Goal: Task Accomplishment & Management: Use online tool/utility

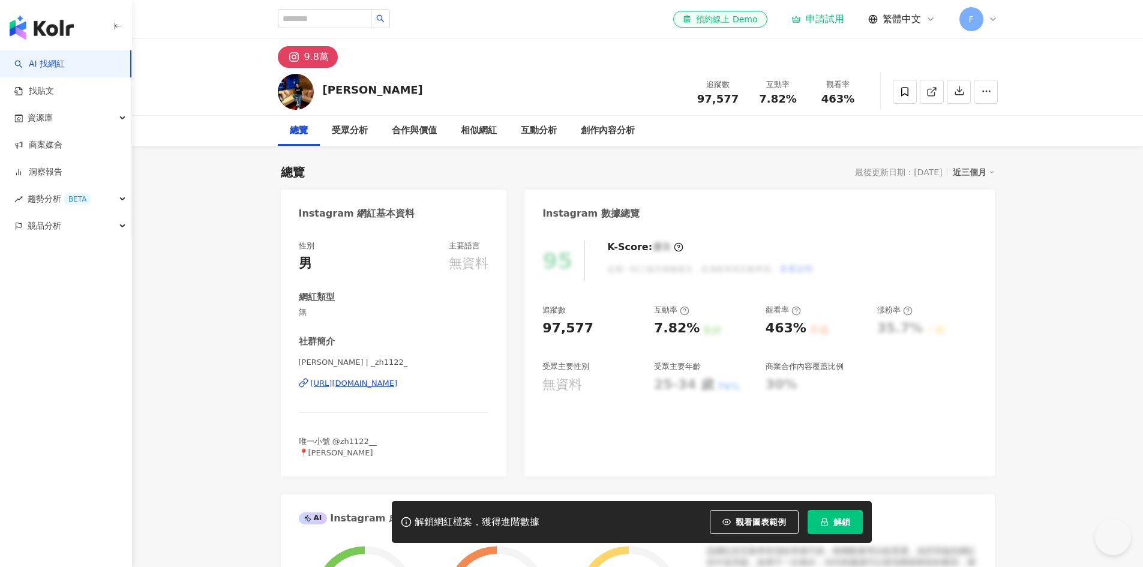
click at [25, 22] on img "button" at bounding box center [42, 28] width 64 height 24
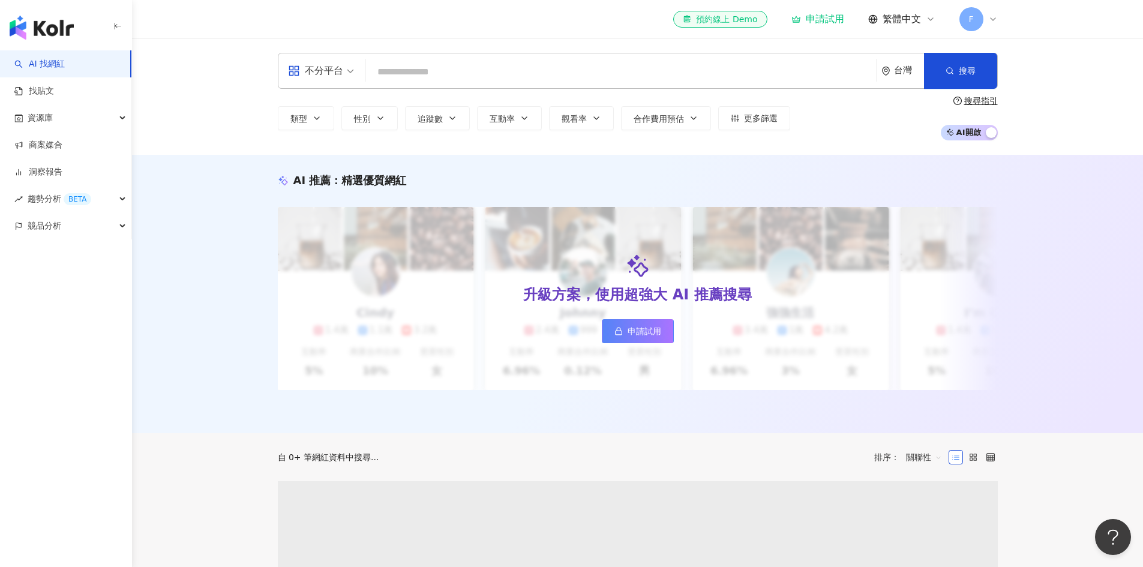
click at [56, 29] on body "AI 找網紅 找貼文 資源庫 商案媒合 洞察報告 趨勢分析 BETA 競品分析 el-icon-cs 預約線上 Demo 申請試用 繁體中文 F 不分平台 台…" at bounding box center [571, 283] width 1143 height 567
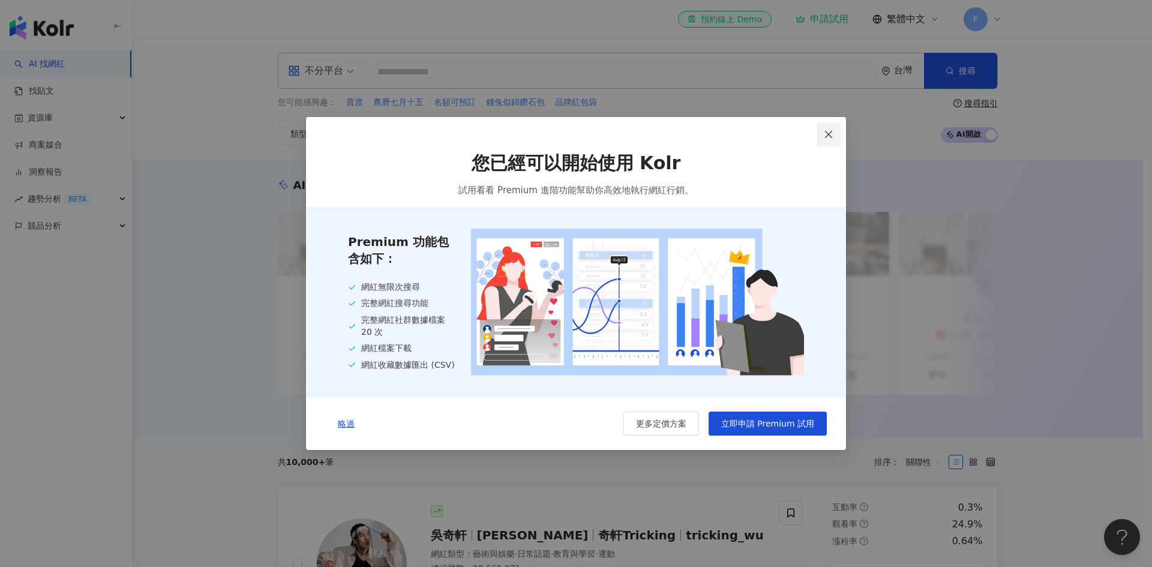
click at [832, 132] on icon "close" at bounding box center [829, 135] width 10 height 10
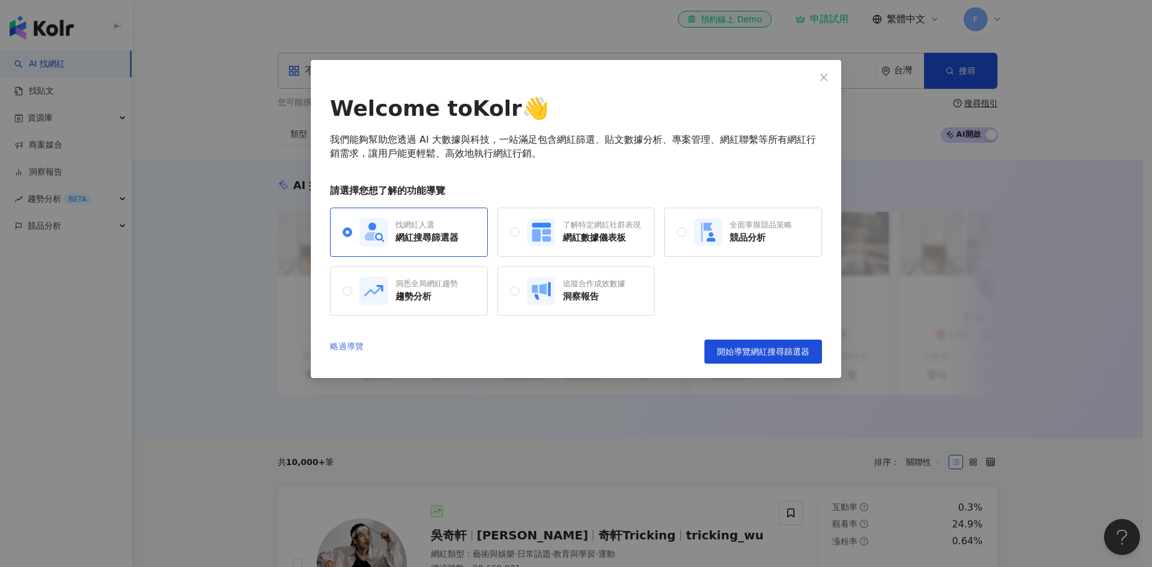
click at [340, 345] on link "略過導覽" at bounding box center [347, 352] width 34 height 24
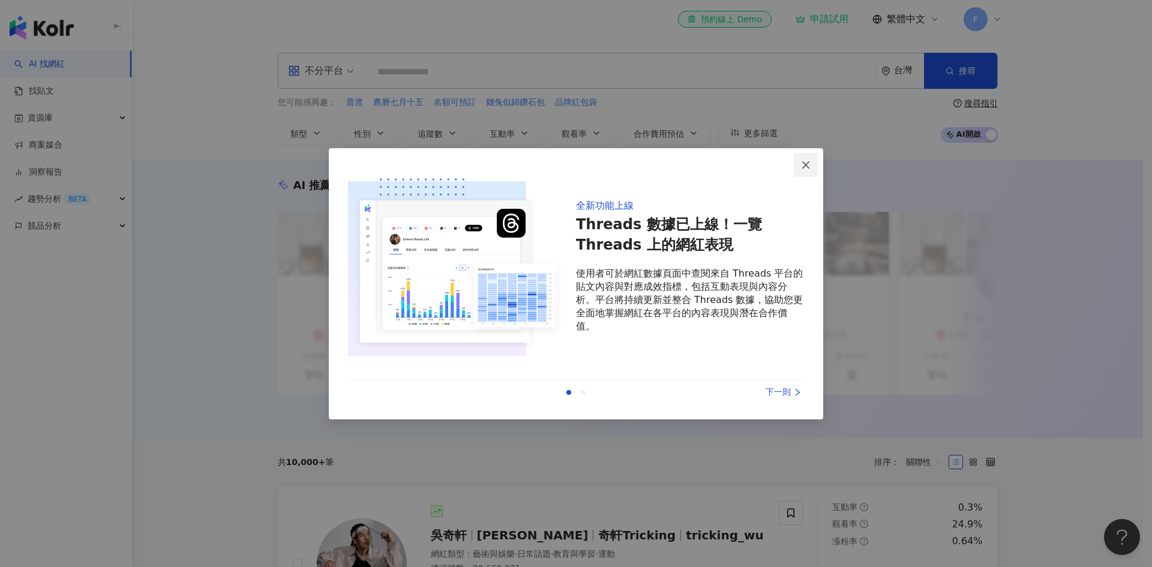
click at [811, 165] on icon "close" at bounding box center [806, 165] width 10 height 10
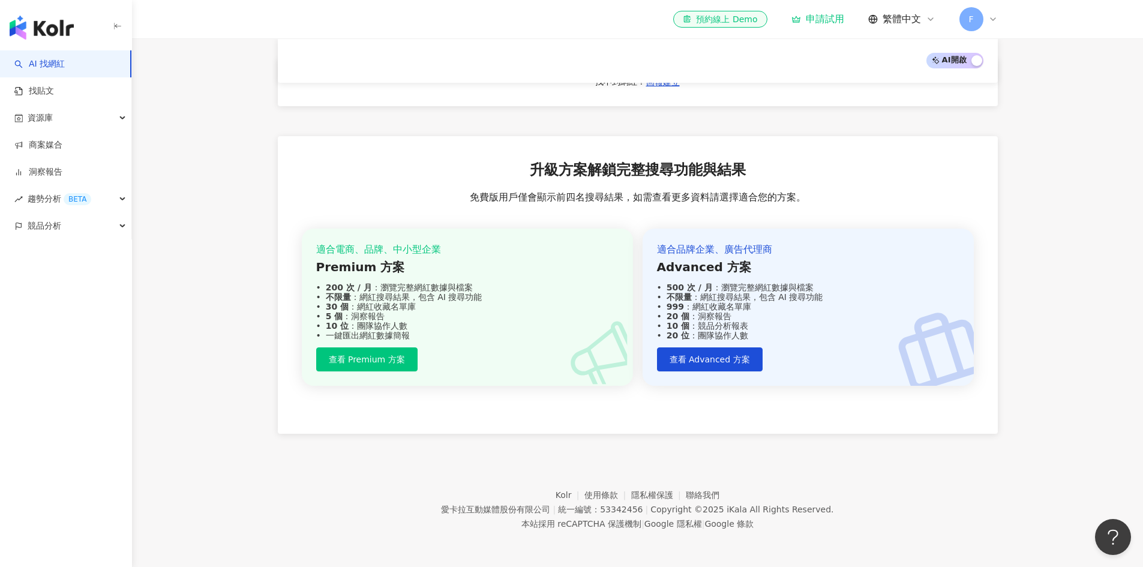
scroll to position [1122, 0]
drag, startPoint x: 449, startPoint y: 512, endPoint x: 556, endPoint y: 511, distance: 106.8
click at [550, 511] on div "愛卡拉互動媒體股份有限公司" at bounding box center [495, 510] width 109 height 10
copy div "愛卡拉互動媒體股份有限公司"
click at [62, 146] on link "商案媒合" at bounding box center [38, 145] width 48 height 12
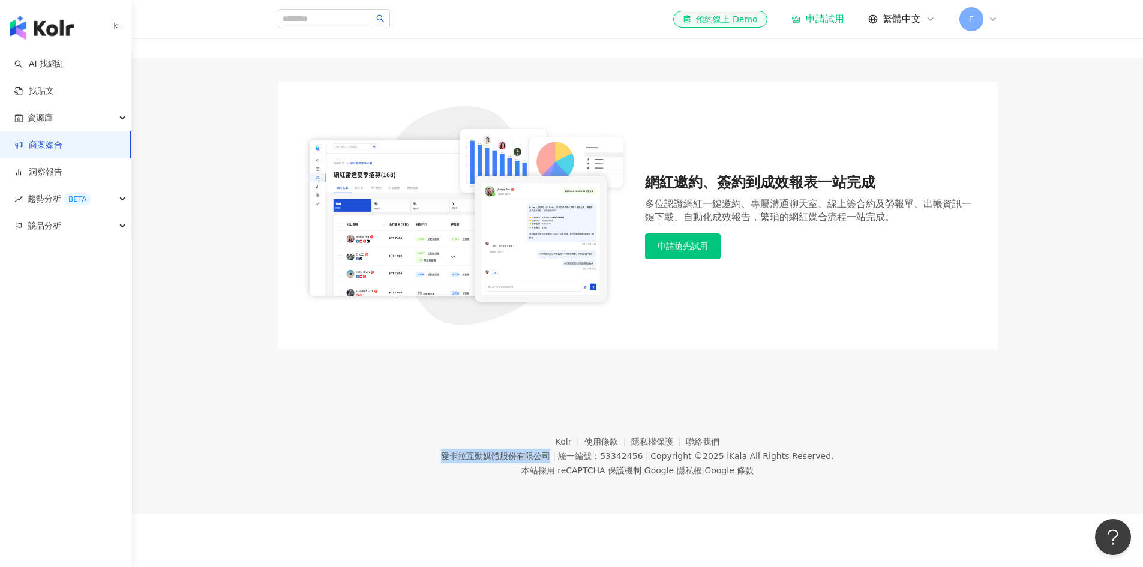
scroll to position [55, 0]
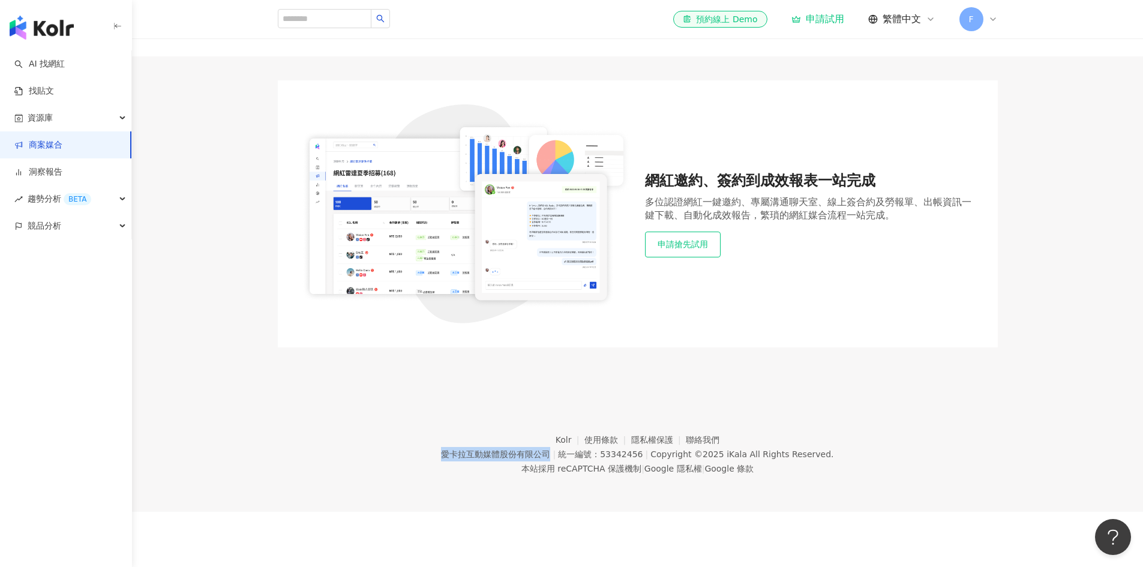
click at [680, 248] on button "申請搶先試用" at bounding box center [683, 244] width 76 height 25
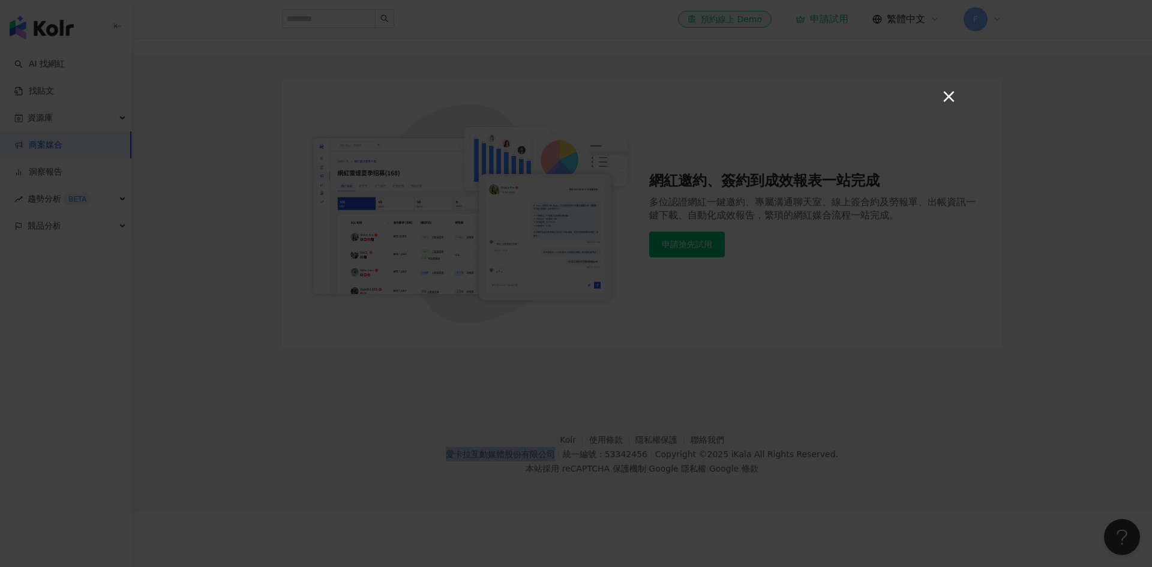
click at [945, 97] on button "×" at bounding box center [948, 96] width 14 height 14
